Goal: Information Seeking & Learning: Learn about a topic

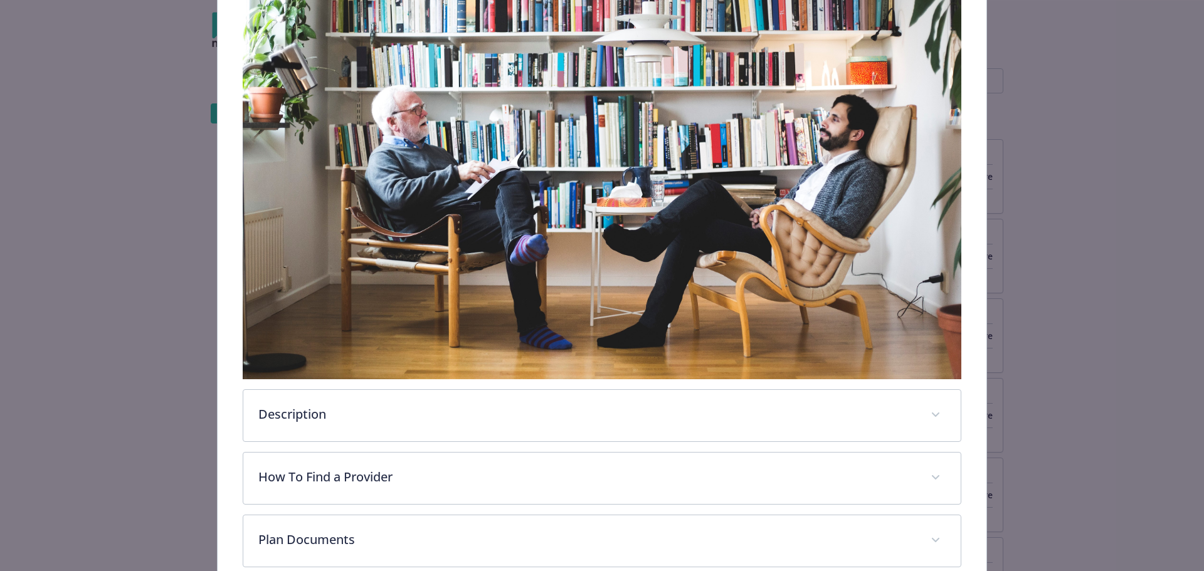
scroll to position [374, 0]
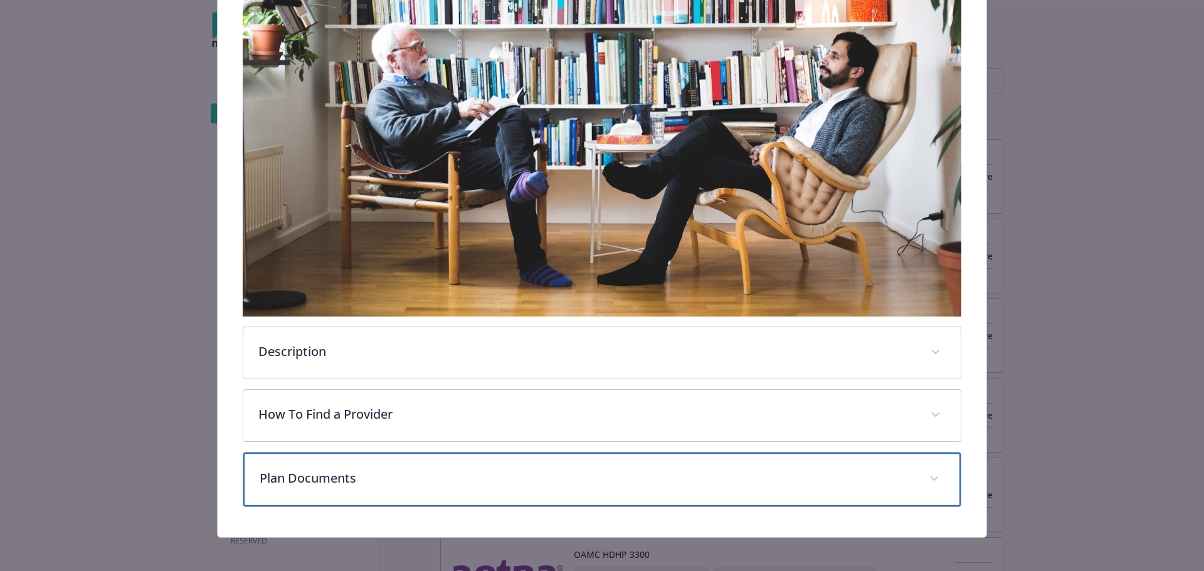
click at [393, 469] on p "Plan Documents" at bounding box center [587, 478] width 655 height 19
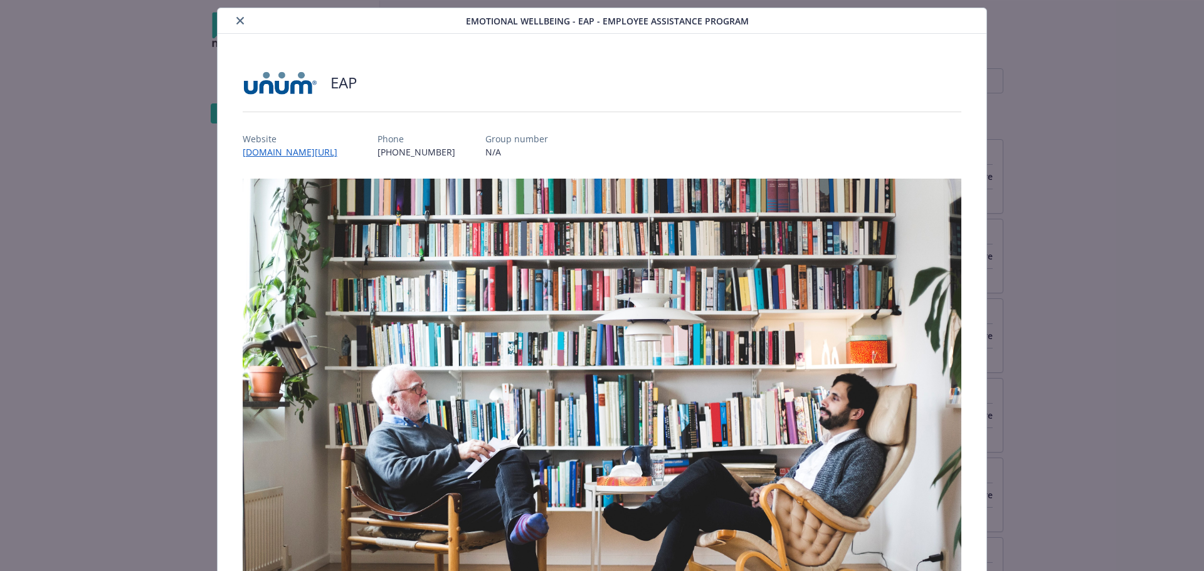
scroll to position [0, 0]
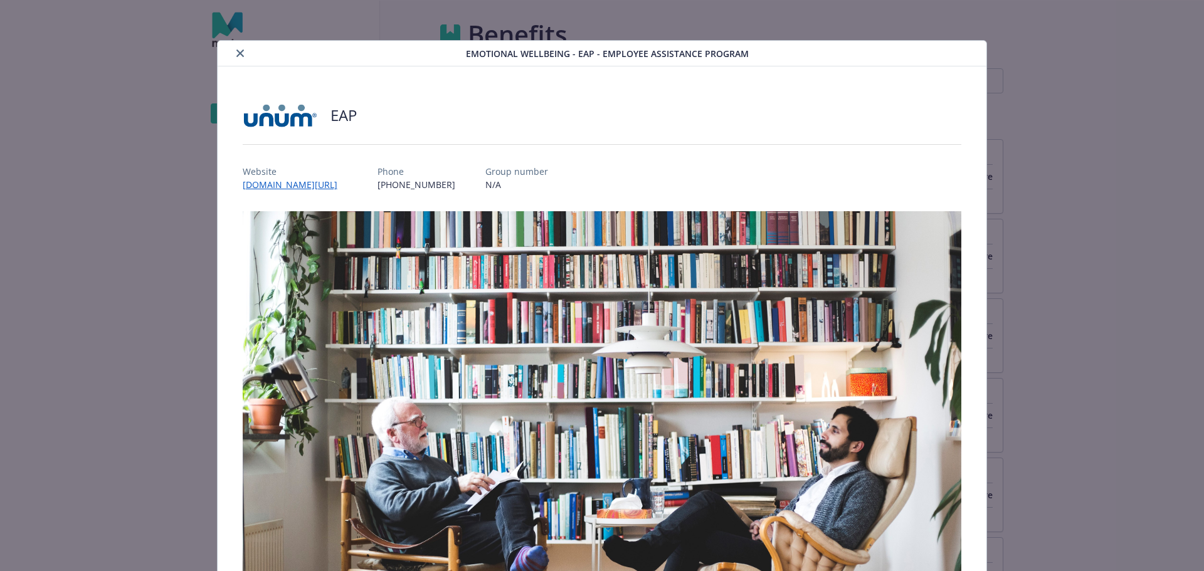
click at [237, 55] on icon "close" at bounding box center [240, 54] width 8 height 8
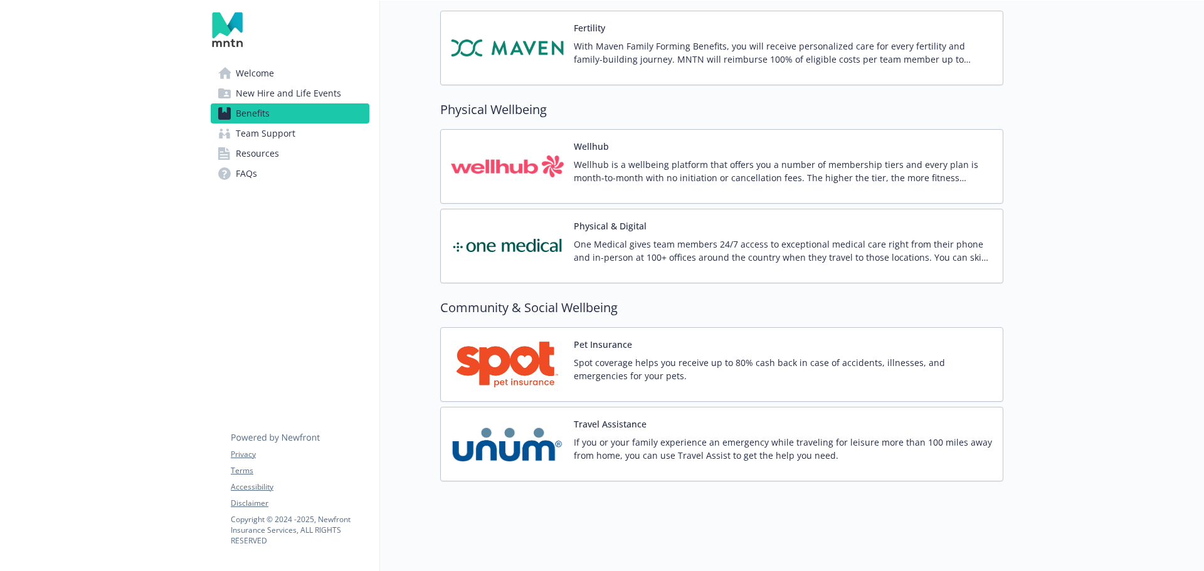
scroll to position [2601, 0]
click at [605, 157] on p "Wellhub is a wellbeing platform that offers you a number of membership tiers an…" at bounding box center [783, 170] width 419 height 26
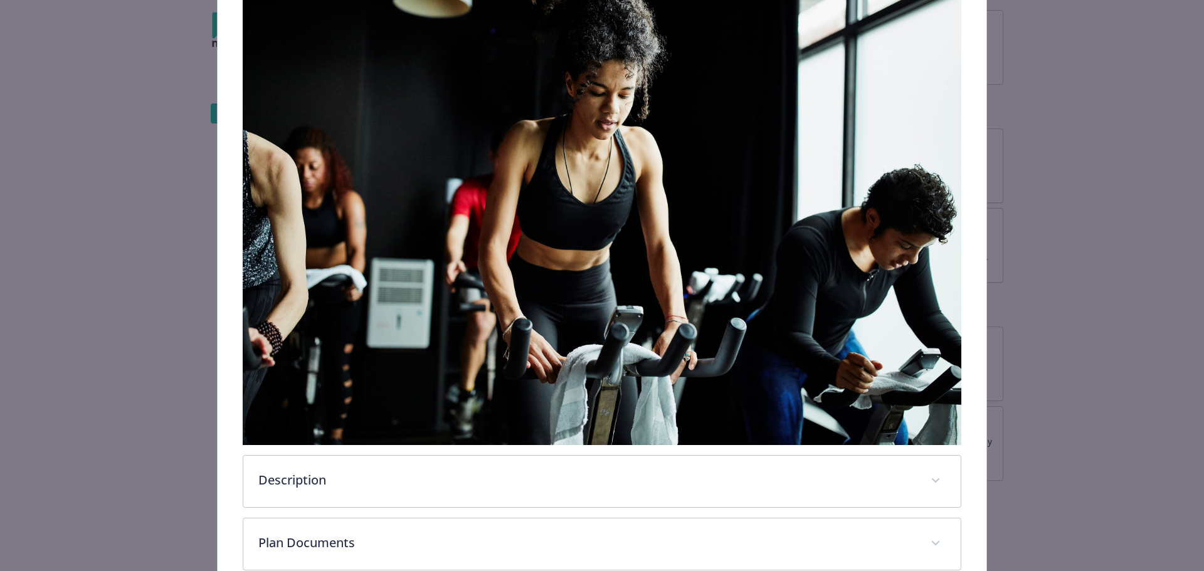
scroll to position [312, 0]
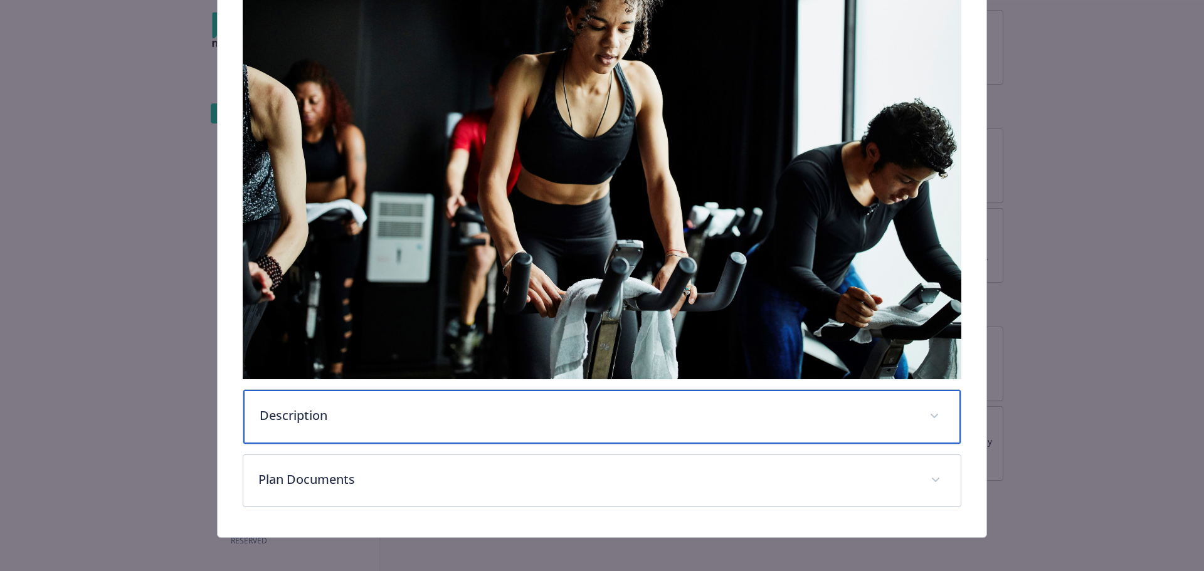
click at [703, 410] on p "Description" at bounding box center [587, 415] width 655 height 19
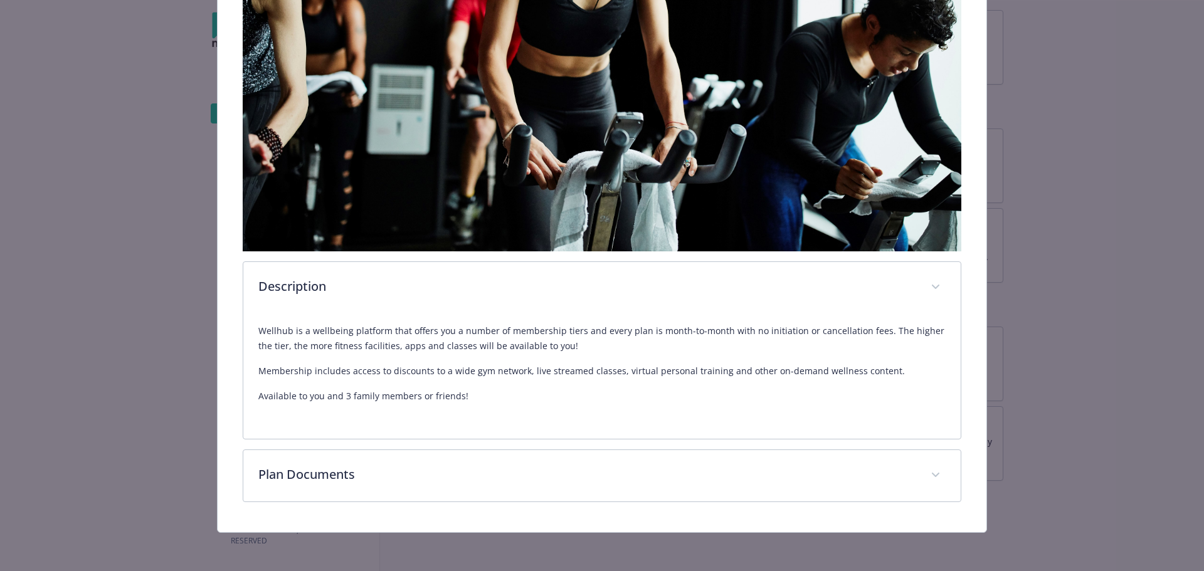
scroll to position [437, 0]
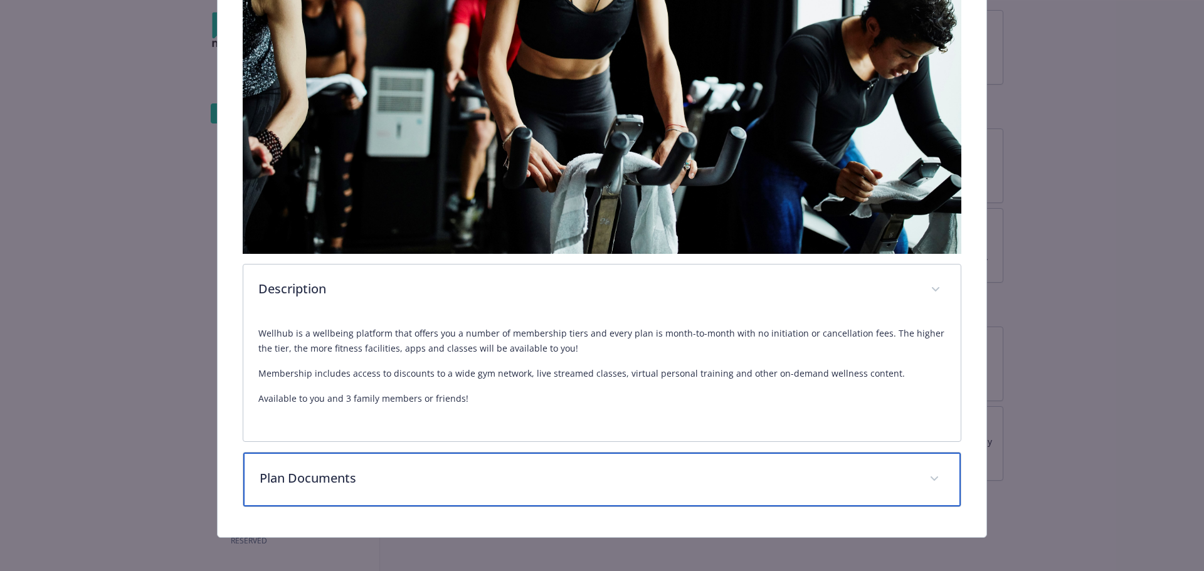
click at [861, 478] on p "Plan Documents" at bounding box center [587, 478] width 655 height 19
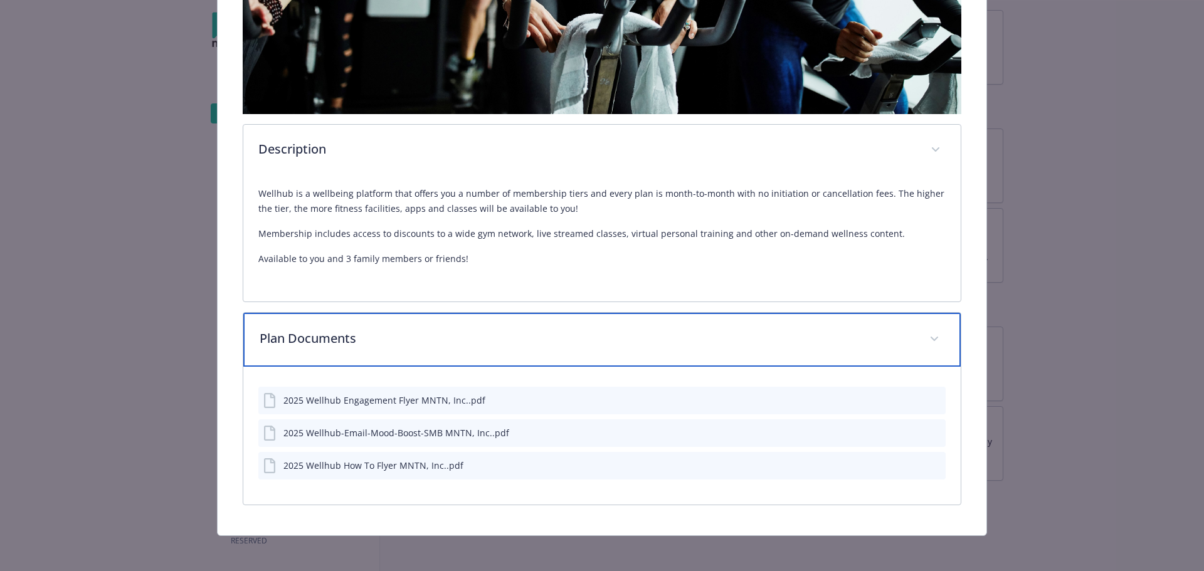
scroll to position [578, 0]
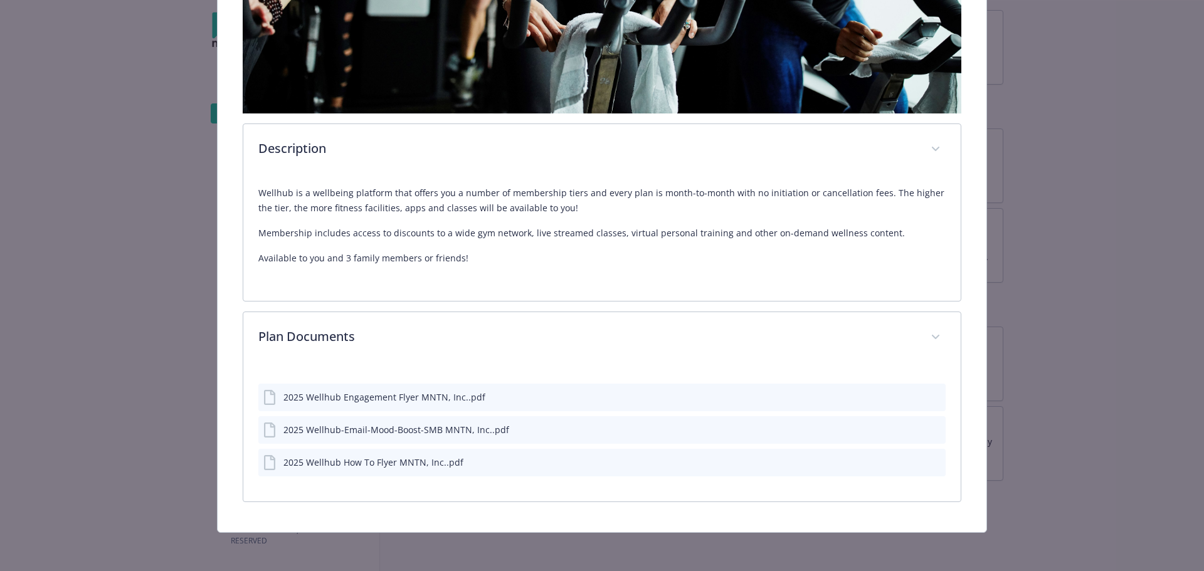
click at [1194, 137] on div "Physical Wellbeing - Wellhub - Wellness Program Wellhub Website [DOMAIN_NAME] P…" at bounding box center [602, 285] width 1204 height 571
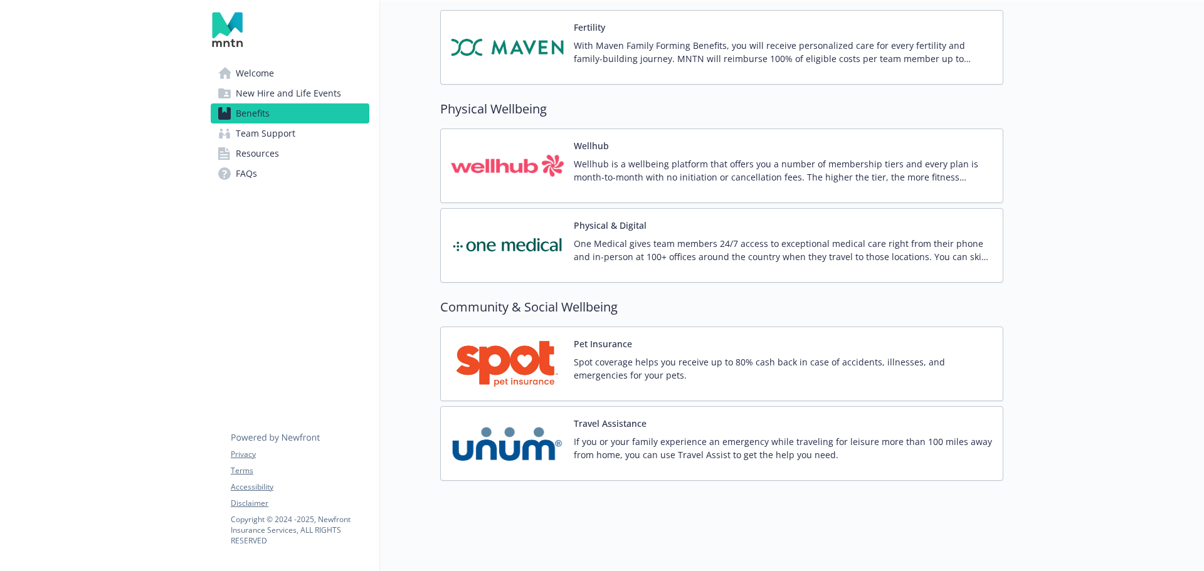
click at [576, 159] on p "Wellhub is a wellbeing platform that offers you a number of membership tiers an…" at bounding box center [783, 170] width 419 height 26
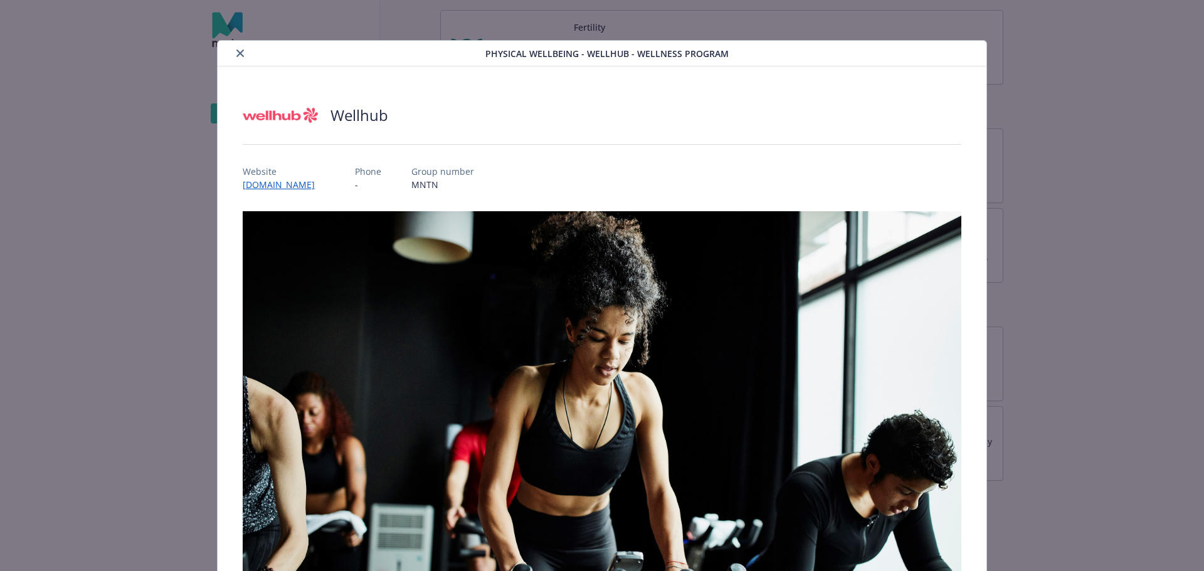
scroll to position [38, 0]
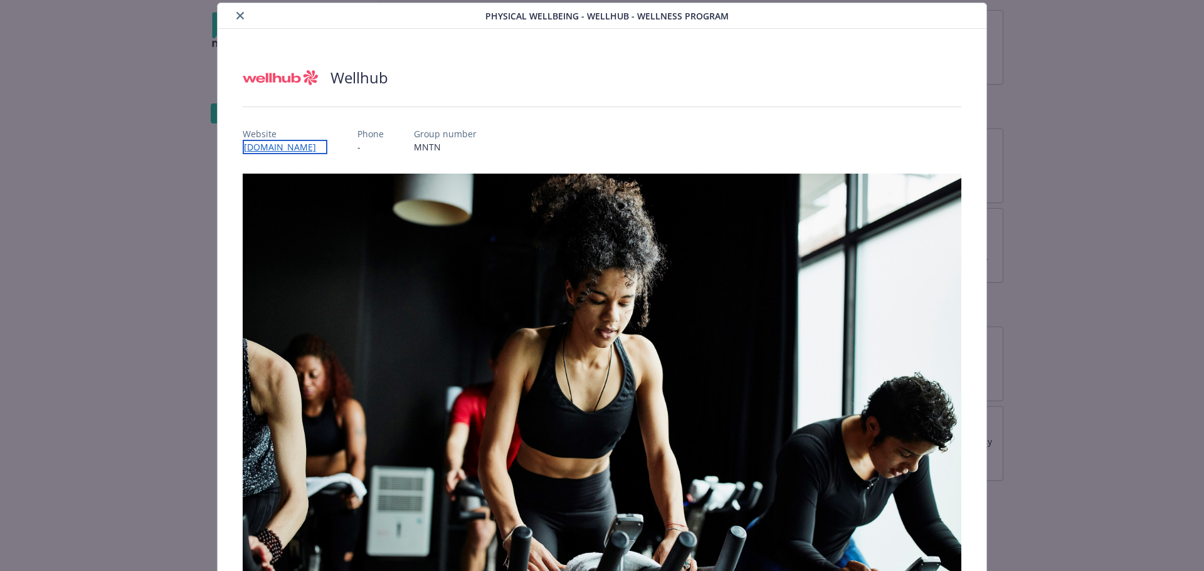
click at [275, 147] on link "[DOMAIN_NAME]" at bounding box center [285, 147] width 85 height 14
click at [411, 147] on p "MNTN" at bounding box center [442, 147] width 63 height 13
copy p "MNTN"
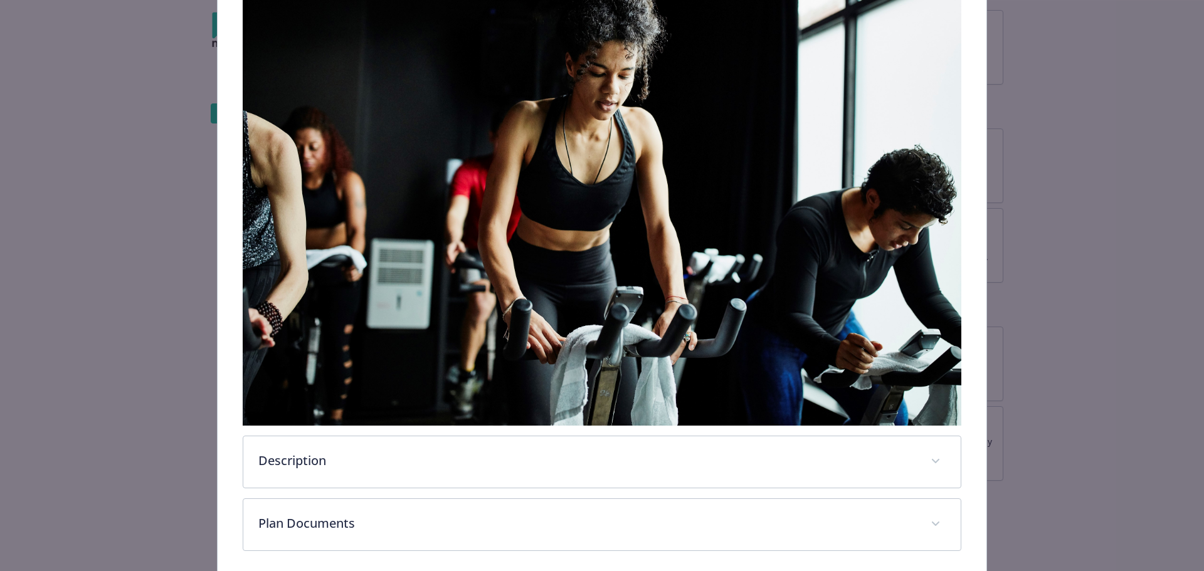
scroll to position [312, 0]
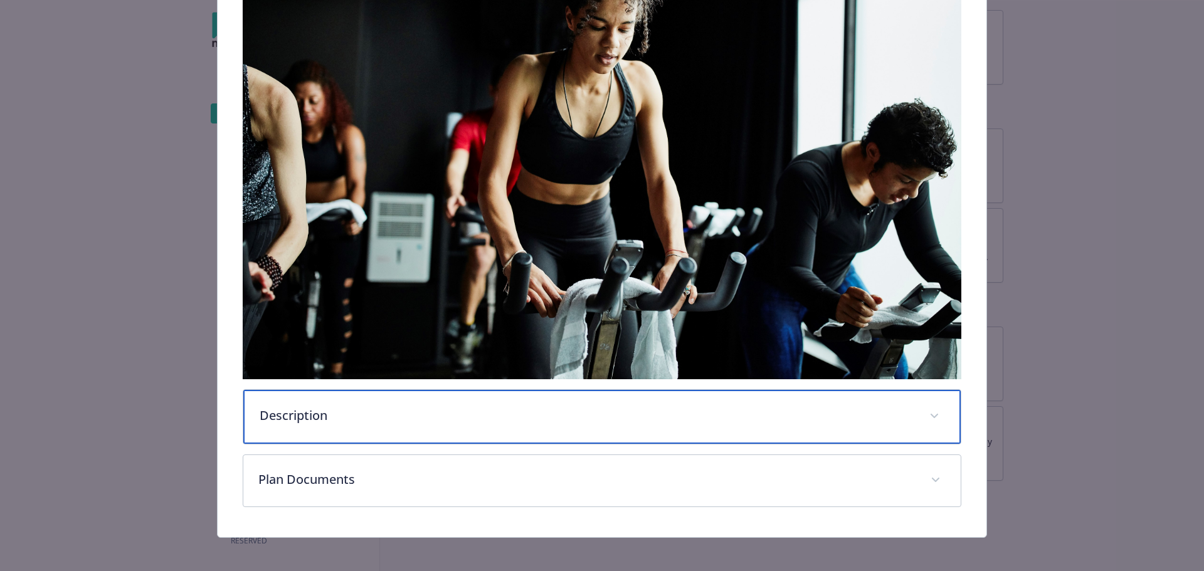
click at [527, 395] on div "Description" at bounding box center [602, 417] width 718 height 54
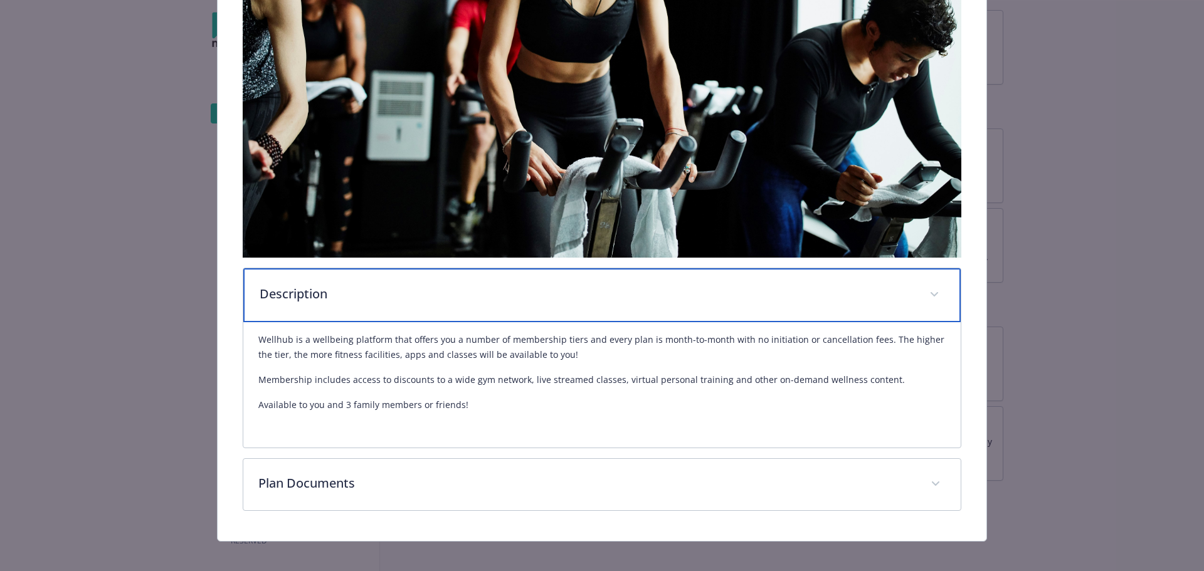
scroll to position [440, 0]
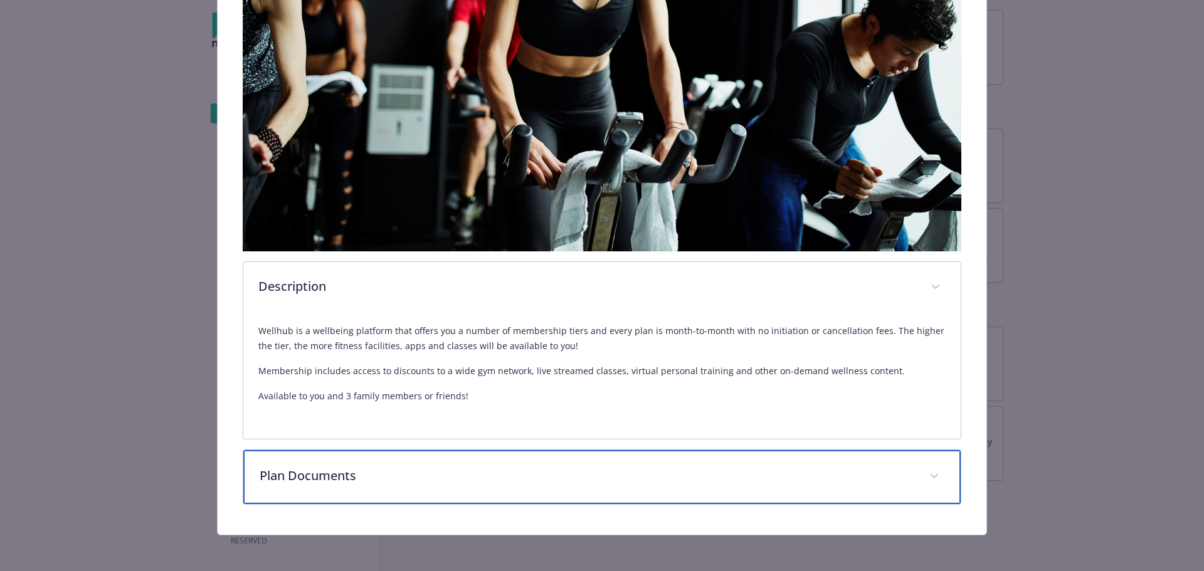
click at [891, 470] on p "Plan Documents" at bounding box center [587, 476] width 655 height 19
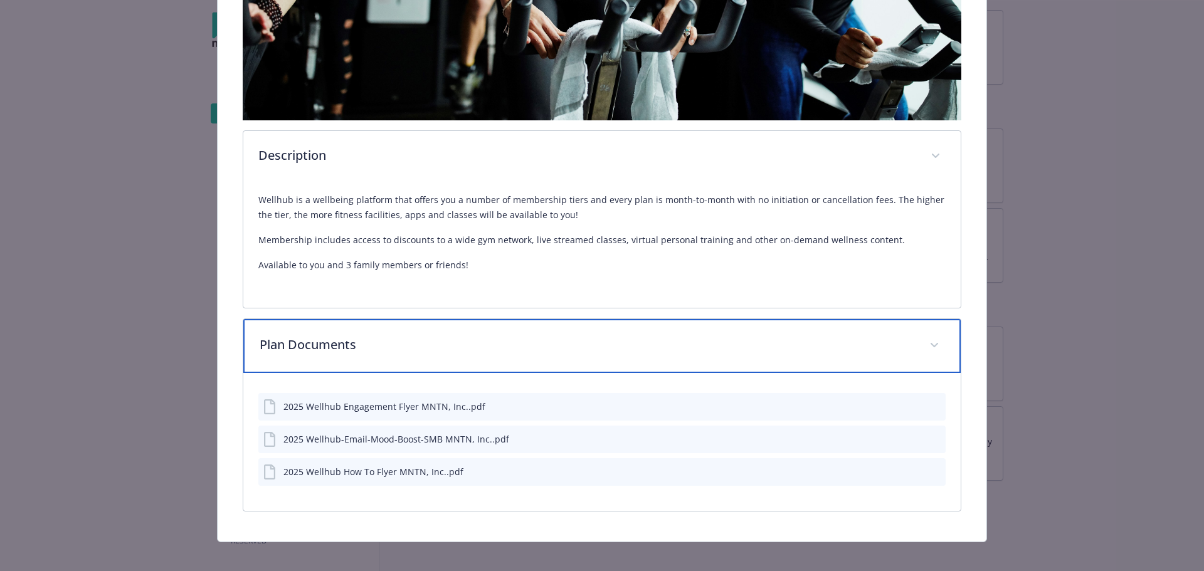
scroll to position [578, 0]
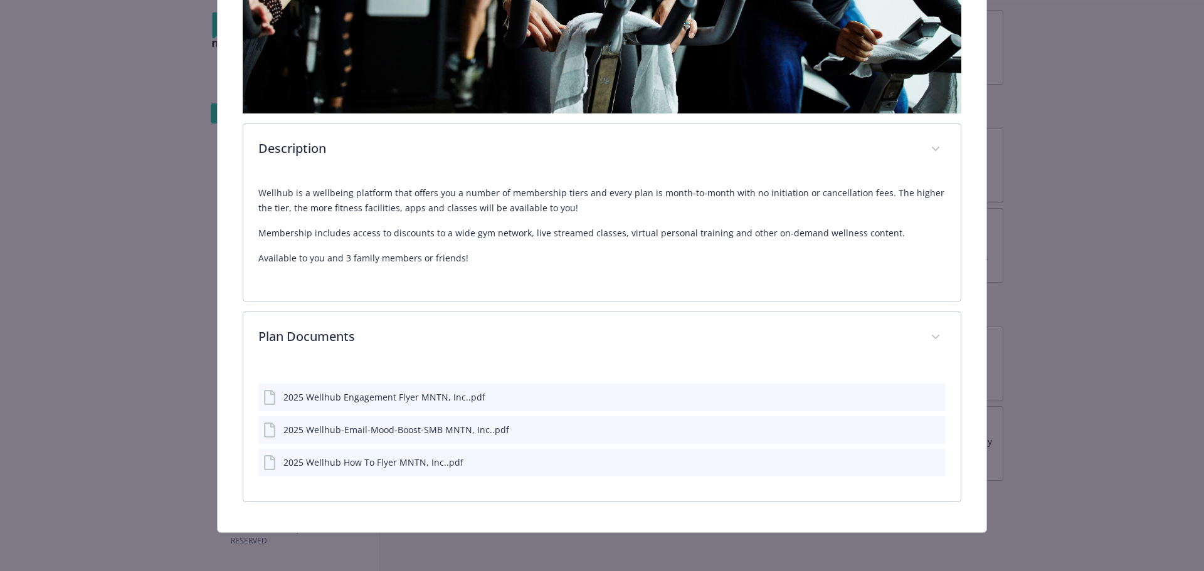
click at [327, 393] on div "2025 Wellhub Engagement Flyer MNTN, Inc..pdf" at bounding box center [385, 397] width 202 height 13
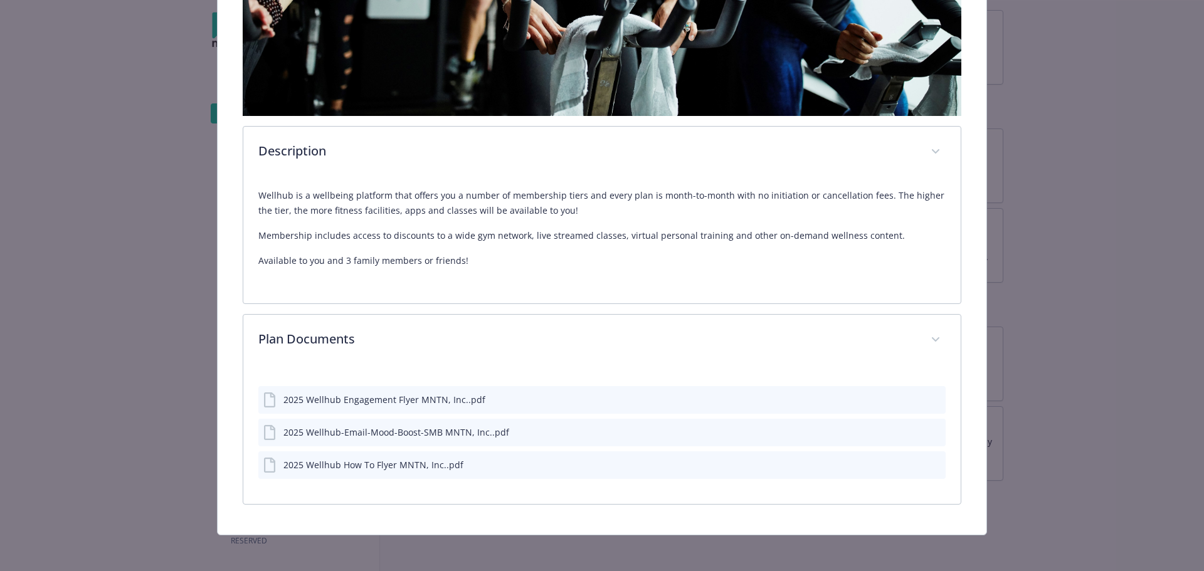
click at [936, 397] on div "2025 Wellhub Engagement Flyer MNTN, Inc..pdf" at bounding box center [602, 400] width 688 height 28
click at [930, 397] on icon "preview file" at bounding box center [933, 399] width 11 height 9
click at [929, 427] on icon "preview file" at bounding box center [933, 431] width 11 height 9
click at [928, 460] on icon "preview file" at bounding box center [933, 464] width 11 height 9
click at [95, 233] on div "Physical Wellbeing - Wellhub - Wellness Program Wellhub Website [DOMAIN_NAME] P…" at bounding box center [602, 285] width 1204 height 571
